Goal: Information Seeking & Learning: Learn about a topic

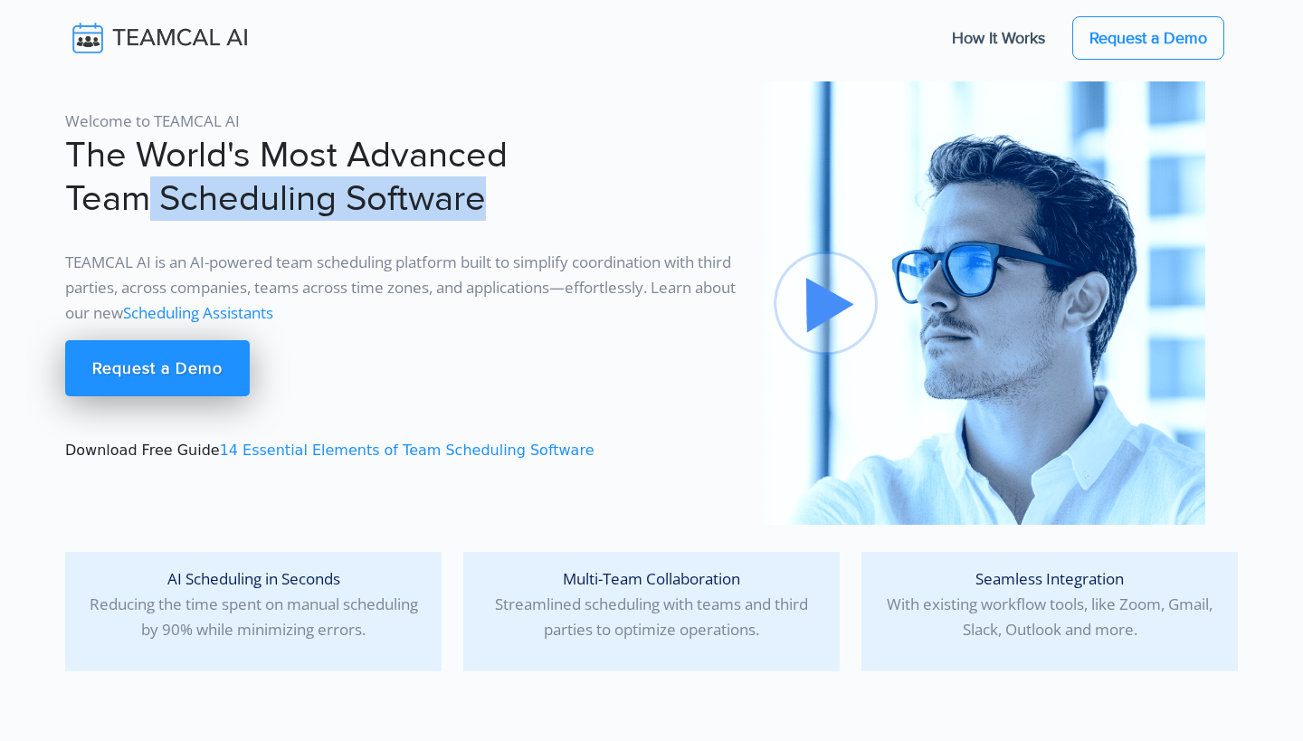
drag, startPoint x: 154, startPoint y: 195, endPoint x: 653, endPoint y: 189, distance: 499.4
click at [653, 189] on h1 "The World's Most Advanced Team Scheduling Software" at bounding box center [402, 177] width 675 height 87
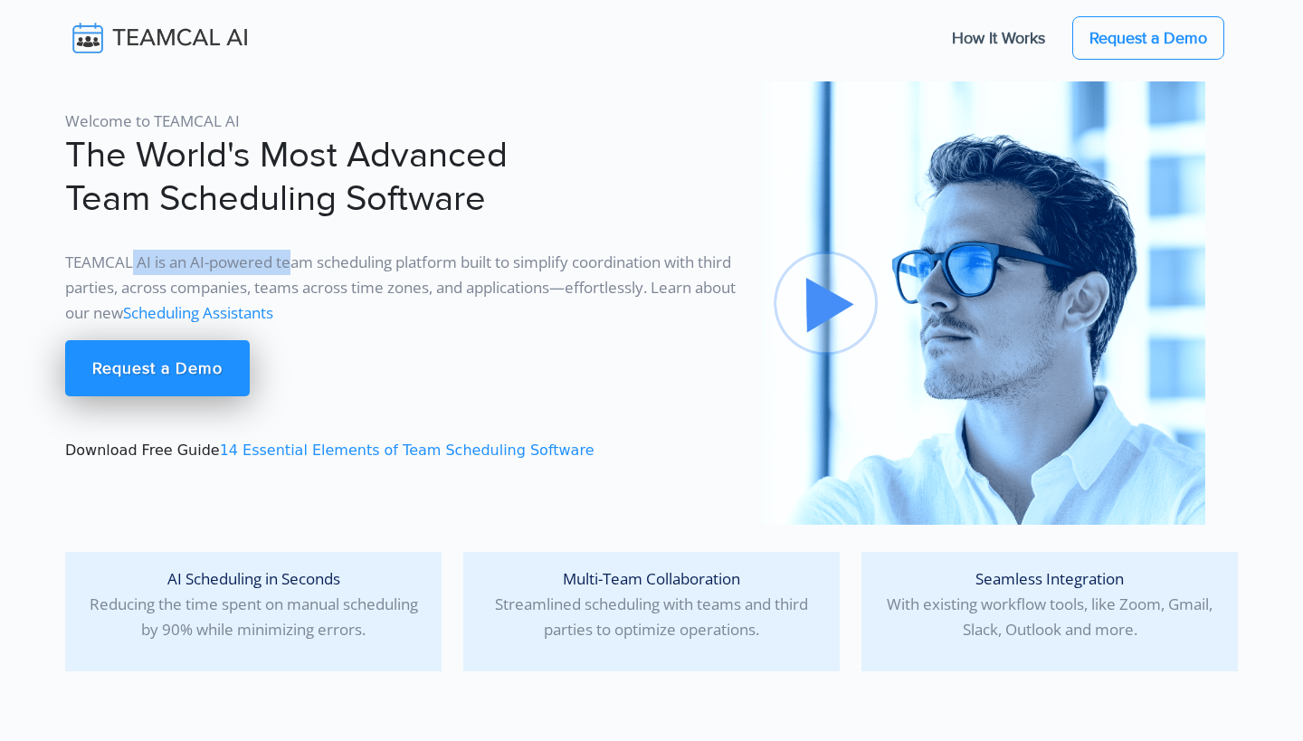
drag, startPoint x: 132, startPoint y: 265, endPoint x: 291, endPoint y: 265, distance: 159.2
click at [291, 265] on p "TEAMCAL AI is an AI-powered team scheduling platform built to simplify coordina…" at bounding box center [402, 288] width 675 height 76
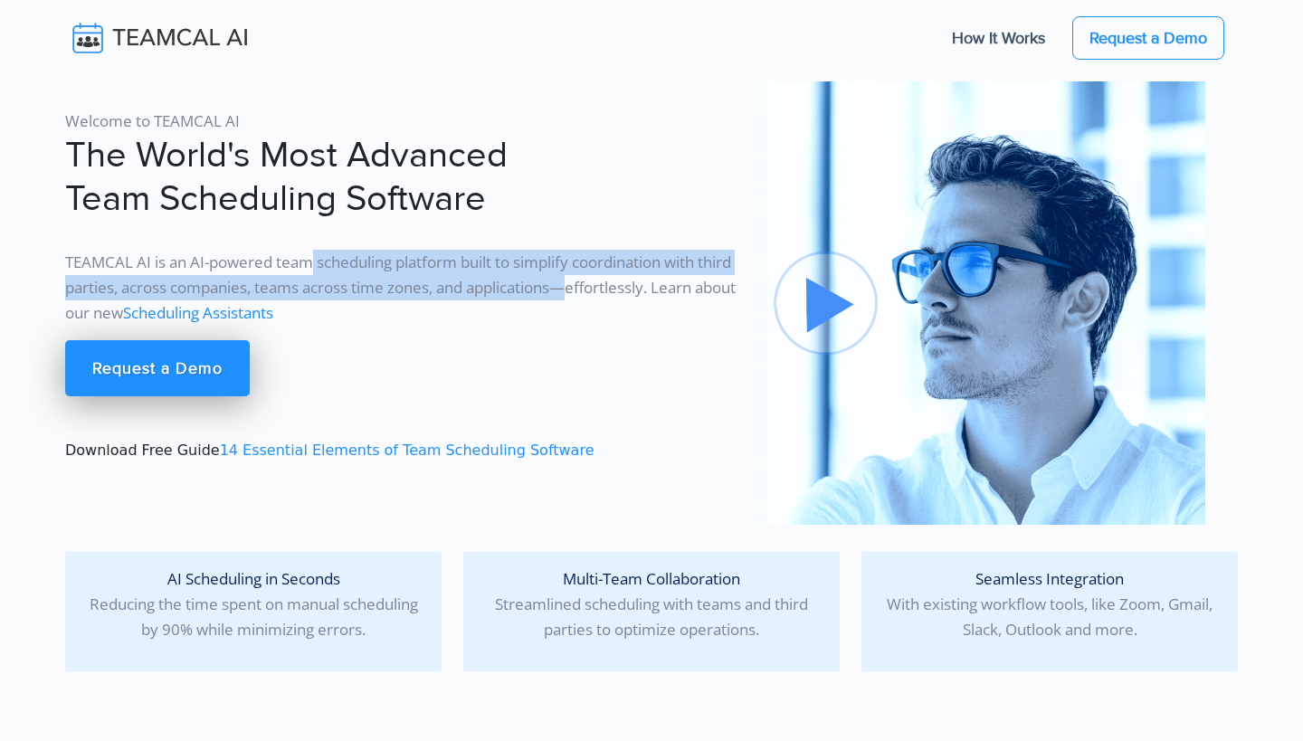
drag, startPoint x: 317, startPoint y: 261, endPoint x: 611, endPoint y: 273, distance: 294.3
click at [611, 273] on p "TEAMCAL AI is an AI-powered team scheduling platform built to simplify coordina…" at bounding box center [402, 288] width 675 height 76
click at [571, 273] on p "TEAMCAL AI is an AI-powered team scheduling platform built to simplify coordina…" at bounding box center [402, 288] width 675 height 76
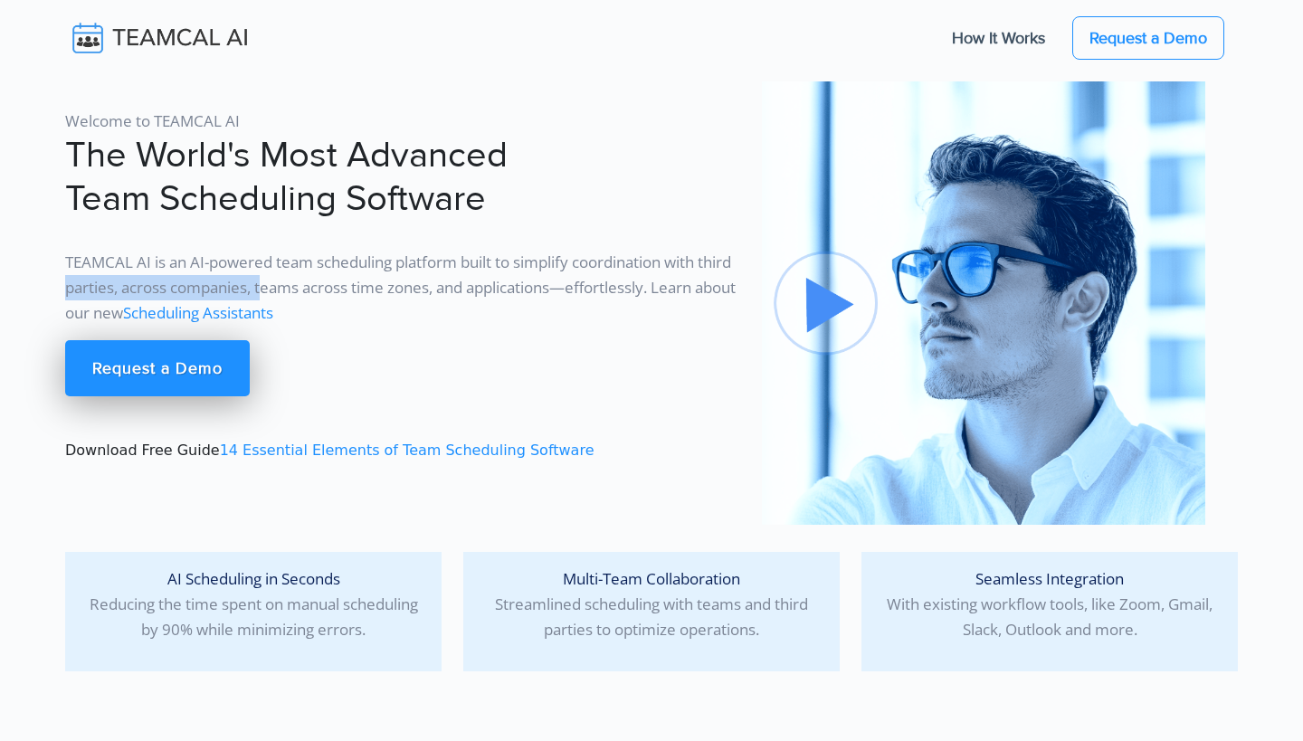
drag, startPoint x: 103, startPoint y: 284, endPoint x: 305, endPoint y: 285, distance: 201.7
click at [305, 285] on p "TEAMCAL AI is an AI-powered team scheduling platform built to simplify coordina…" at bounding box center [402, 288] width 675 height 76
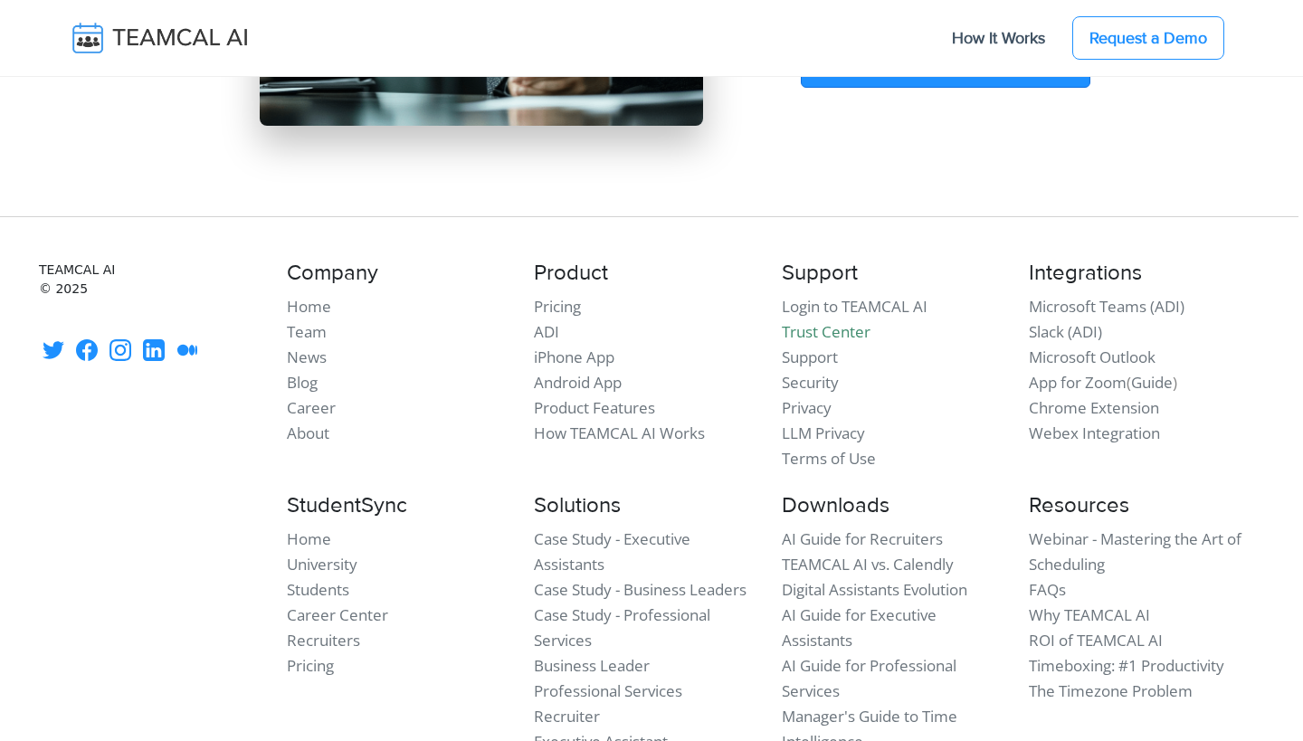
scroll to position [15766, 5]
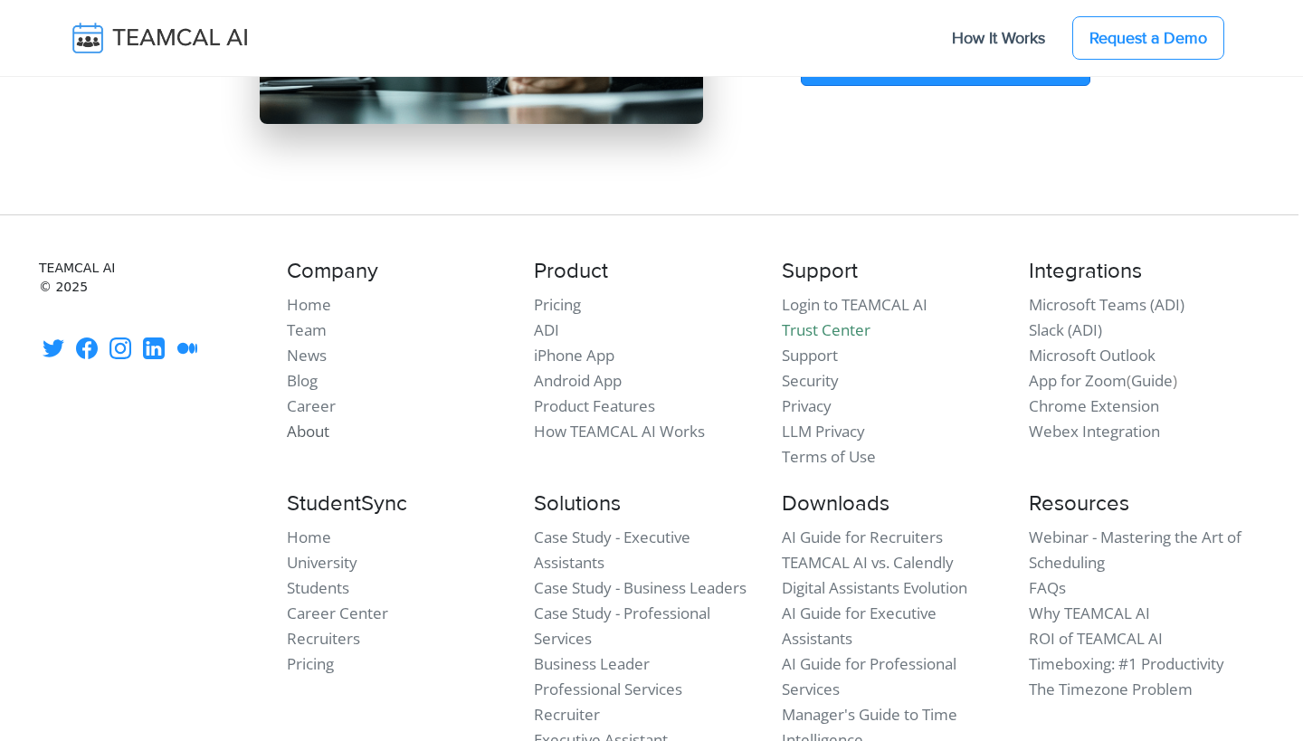
click at [301, 421] on link "About" at bounding box center [308, 431] width 43 height 21
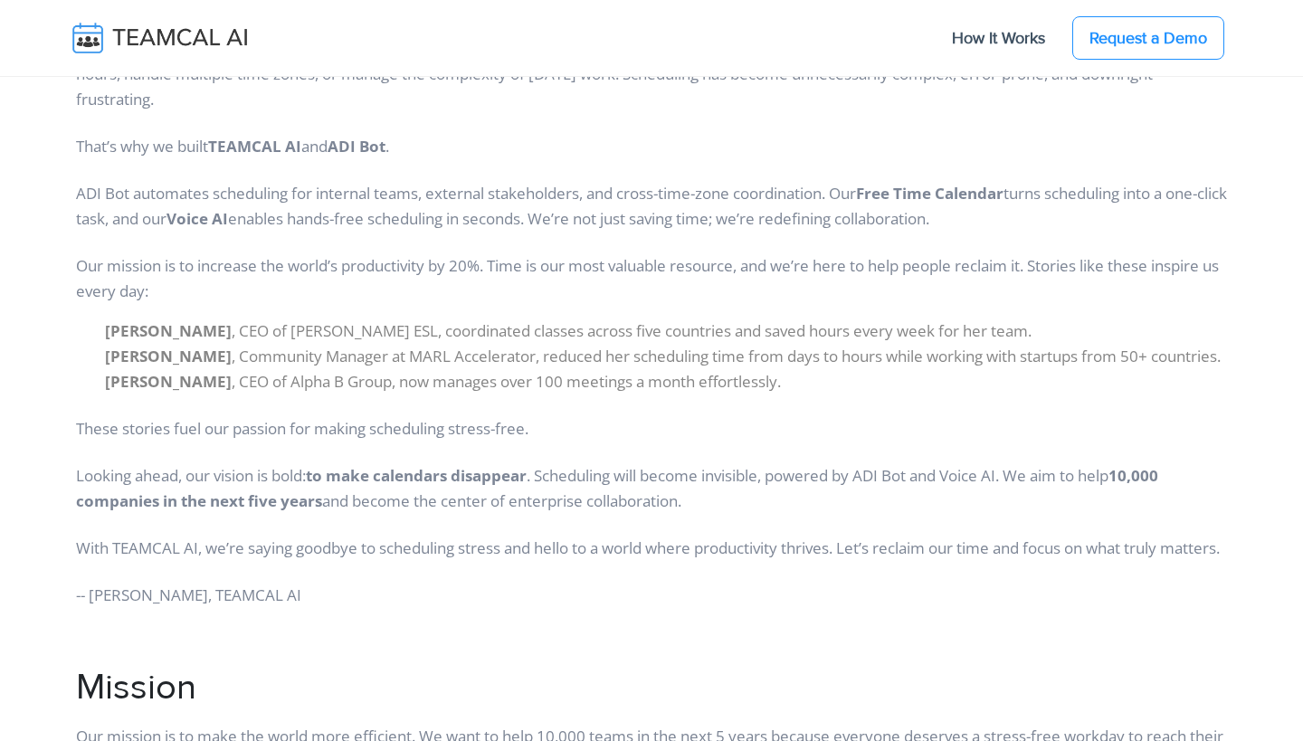
scroll to position [1878, 0]
drag, startPoint x: 103, startPoint y: 325, endPoint x: 222, endPoint y: 325, distance: 118.5
click at [223, 325] on ul "[PERSON_NAME] , CEO of [PERSON_NAME] ESL, coordinated classes across five count…" at bounding box center [651, 356] width 1151 height 76
copy b "[PERSON_NAME]"
click at [272, 327] on li "[PERSON_NAME] , CEO of [PERSON_NAME] ESL, coordinated classes across five count…" at bounding box center [666, 330] width 1122 height 25
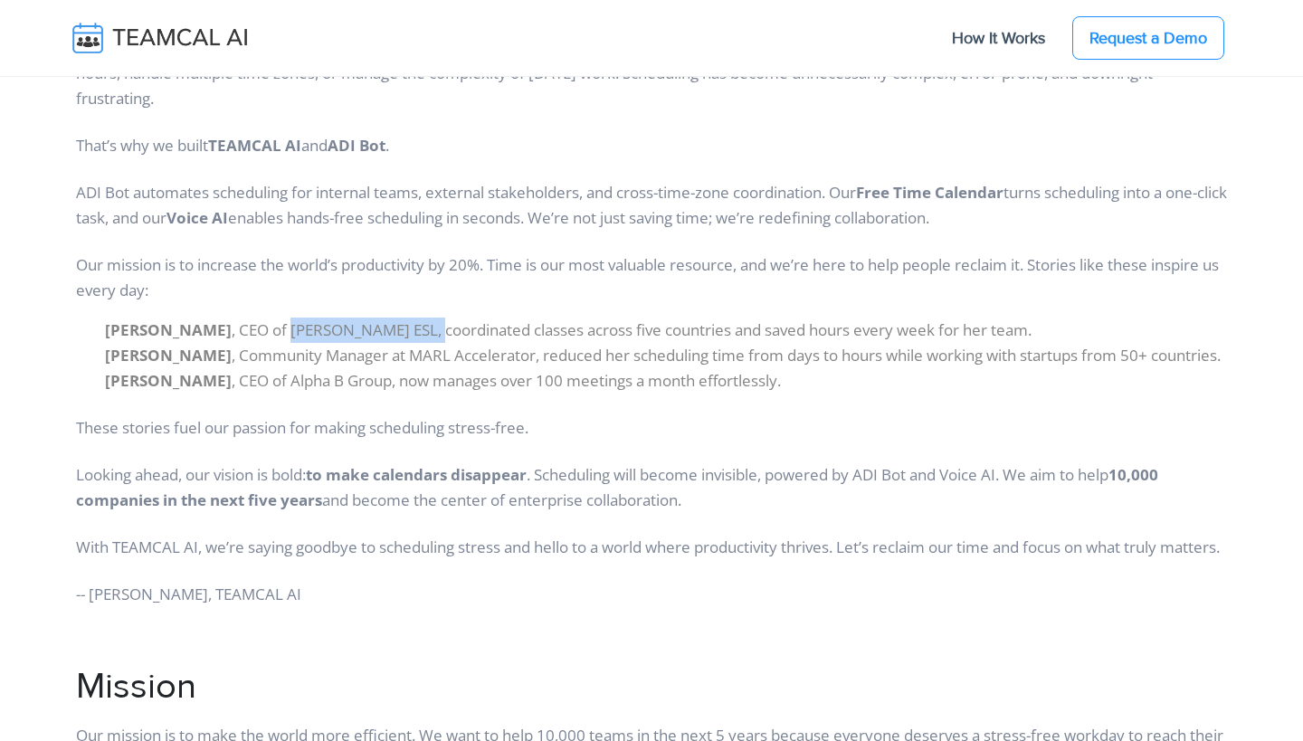
drag, startPoint x: 285, startPoint y: 327, endPoint x: 419, endPoint y: 328, distance: 133.9
click at [421, 328] on li "[PERSON_NAME] , CEO of [PERSON_NAME] ESL, coordinated classes across five count…" at bounding box center [666, 330] width 1122 height 25
copy li "[PERSON_NAME] ESL"
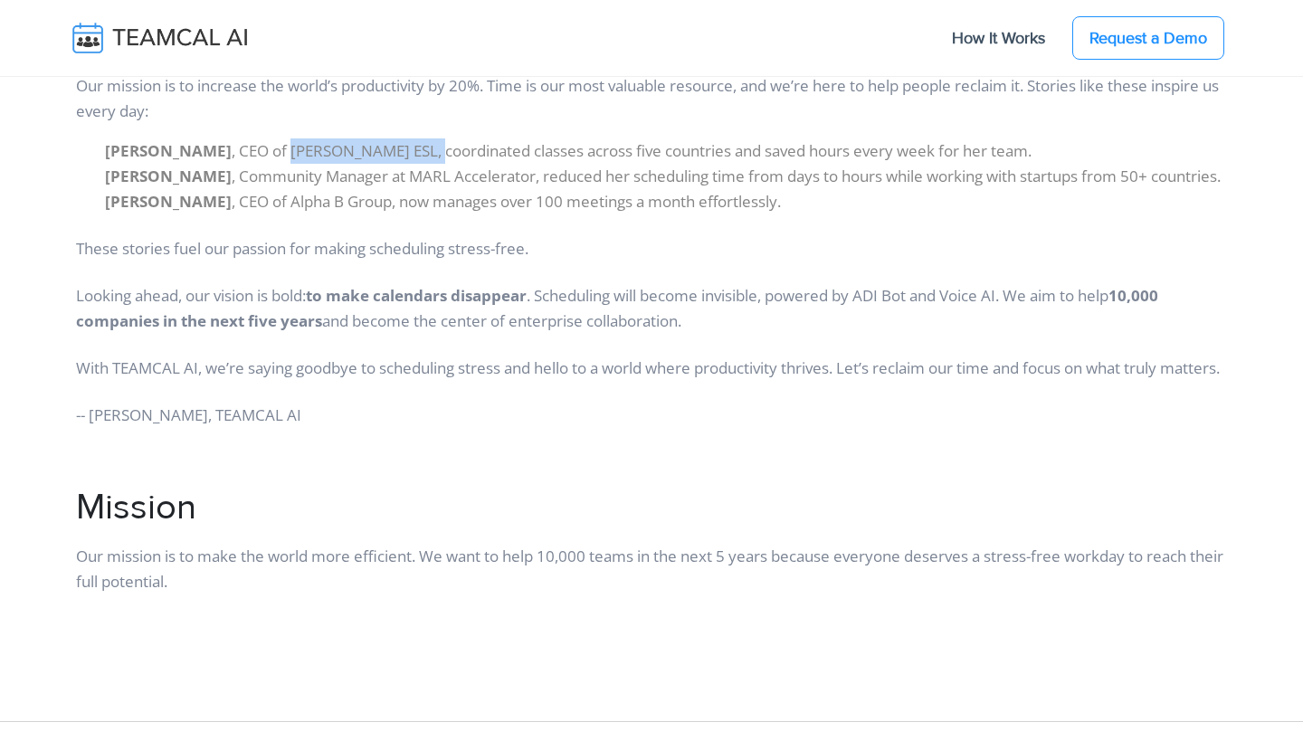
scroll to position [2052, 0]
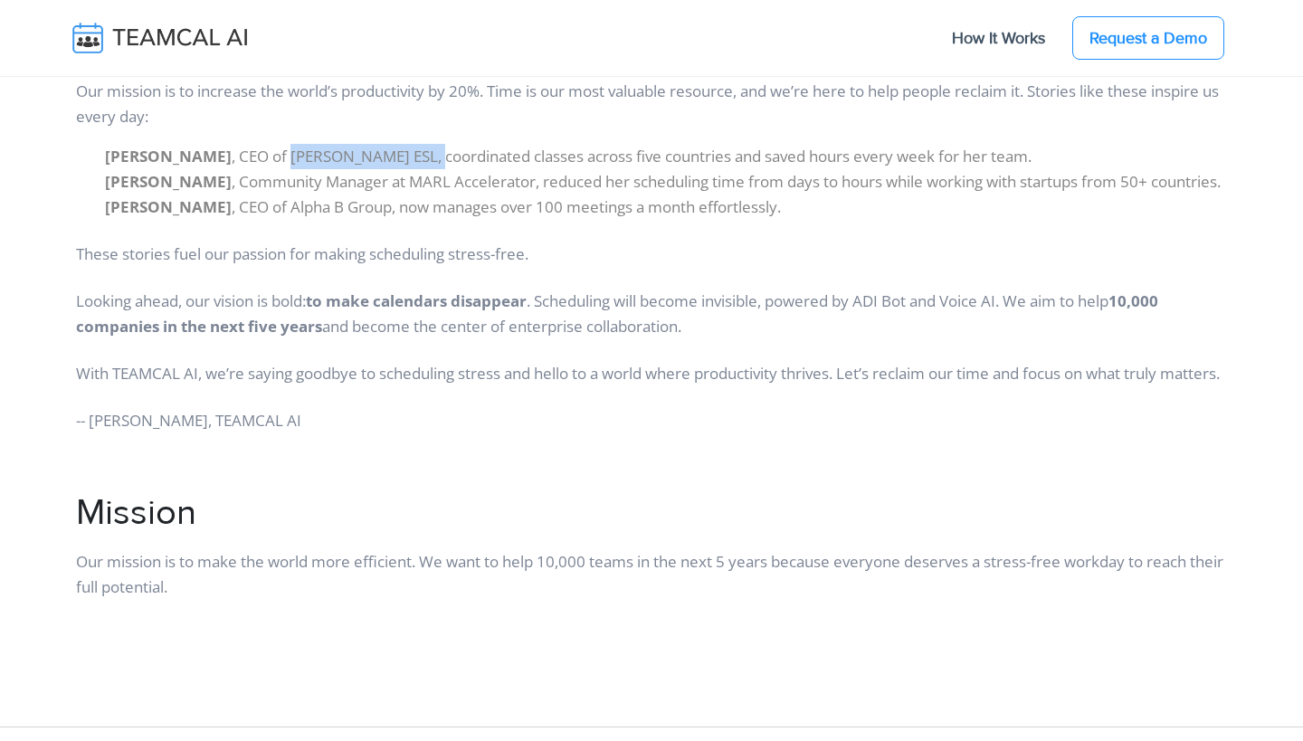
drag, startPoint x: 90, startPoint y: 442, endPoint x: 135, endPoint y: 445, distance: 45.3
click at [136, 433] on p "-- [PERSON_NAME], TEAMCAL AI" at bounding box center [651, 417] width 1151 height 33
copy p "[PERSON_NAME]"
click at [1193, 0] on nav "How It Works Request a Demo" at bounding box center [651, 38] width 1303 height 77
